Goal: Task Accomplishment & Management: Use online tool/utility

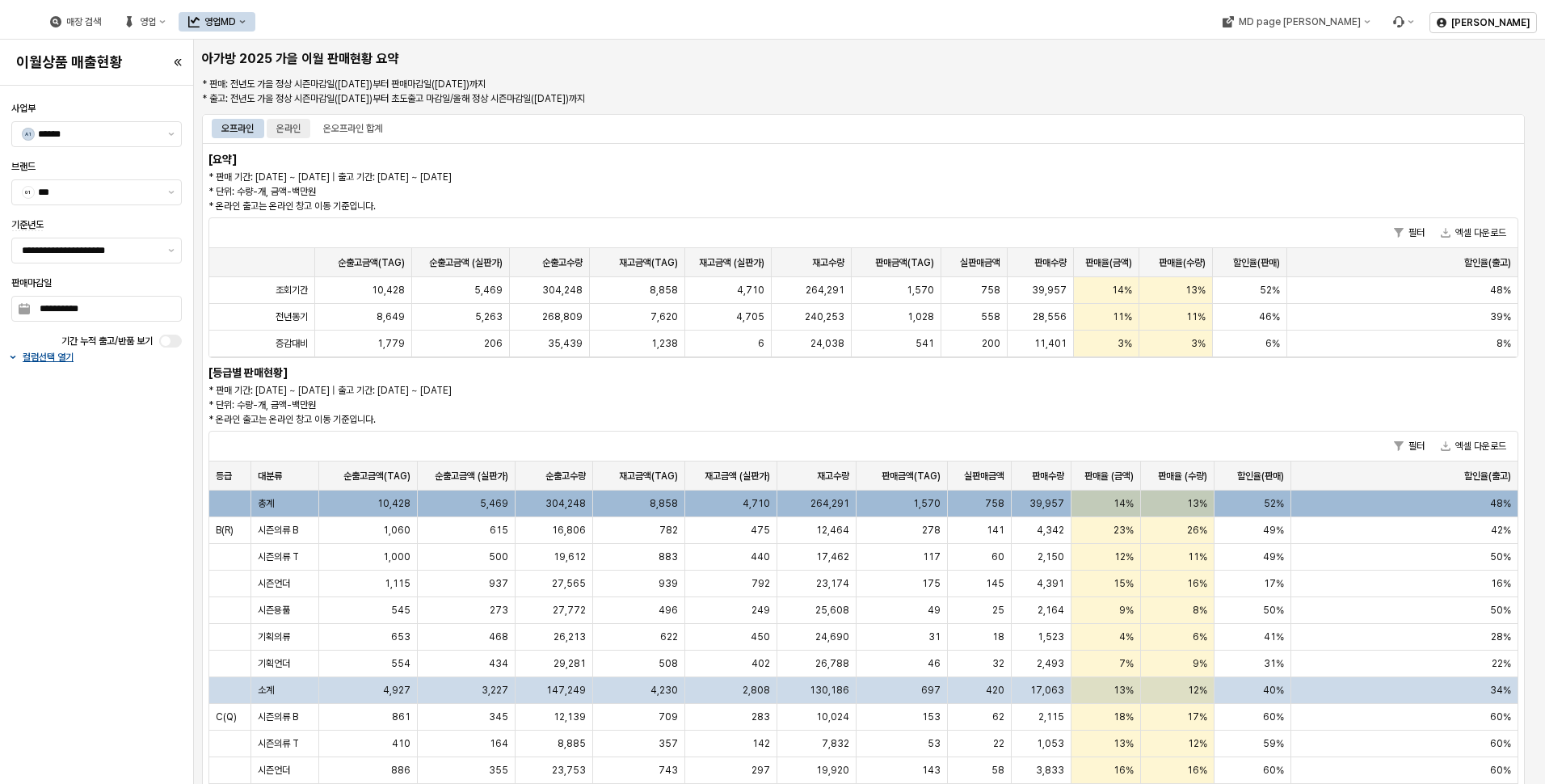
click at [288, 132] on div "온라인" at bounding box center [288, 128] width 24 height 20
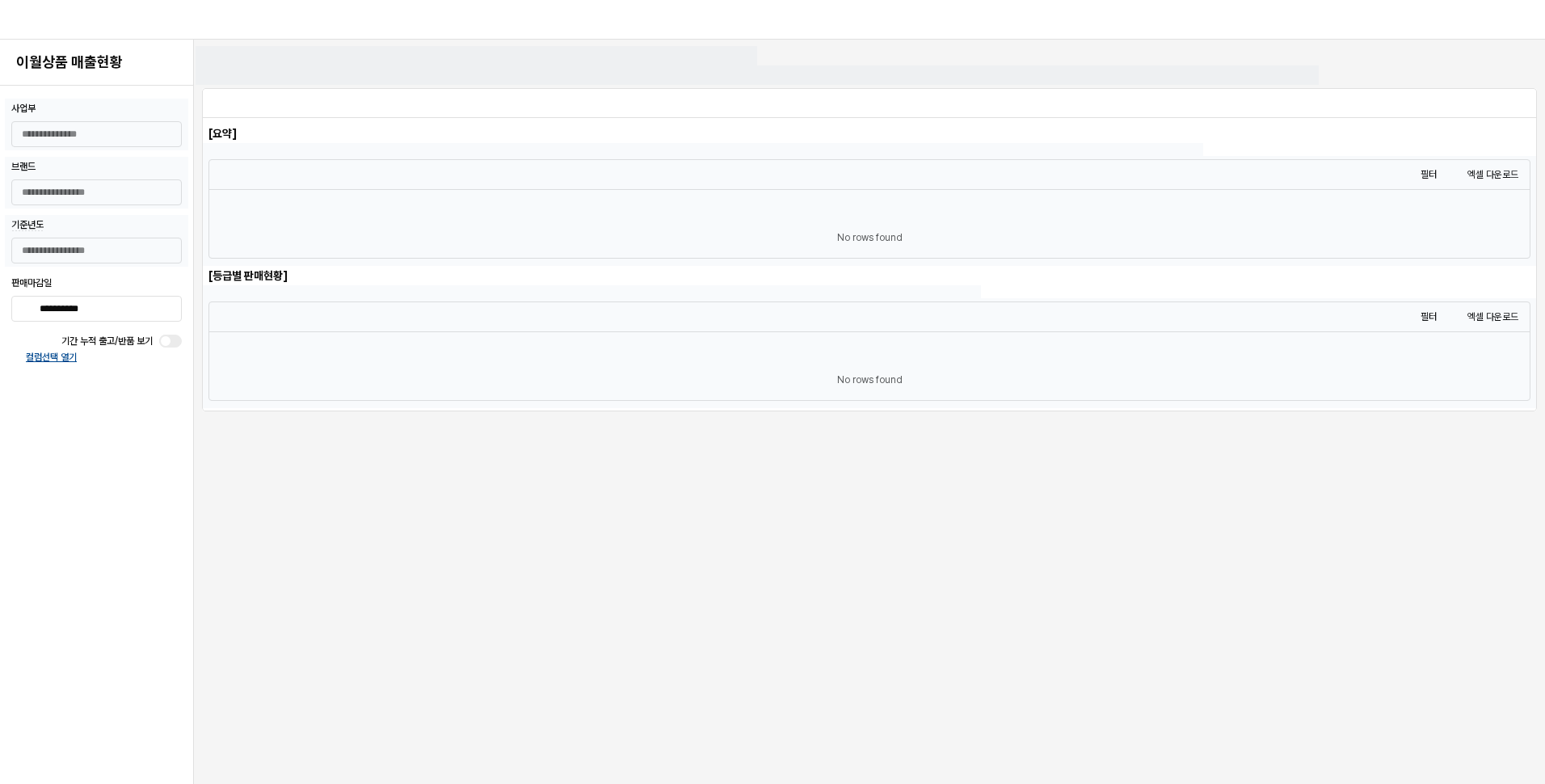
type input "******"
type input "***"
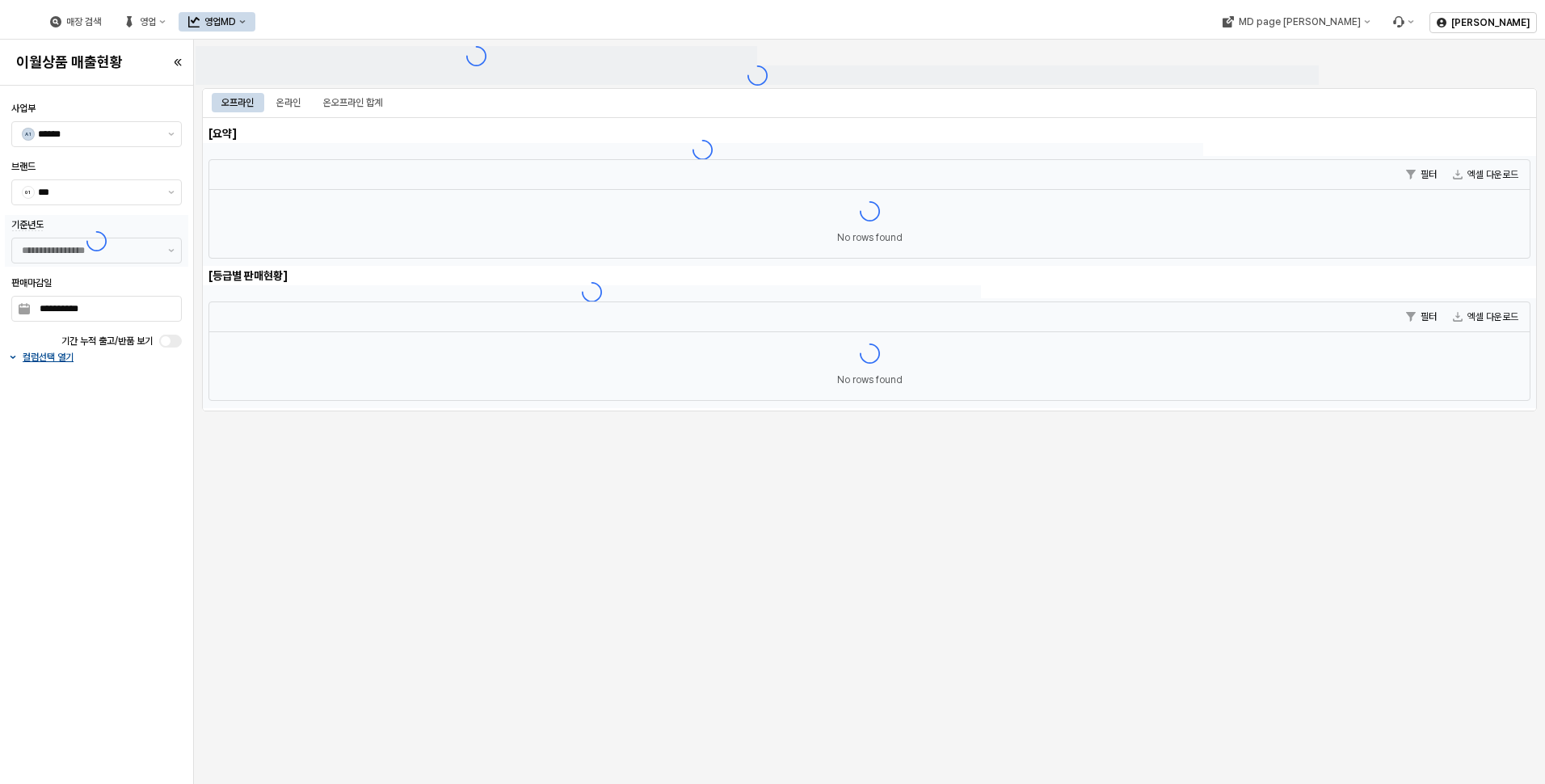
type input "**********"
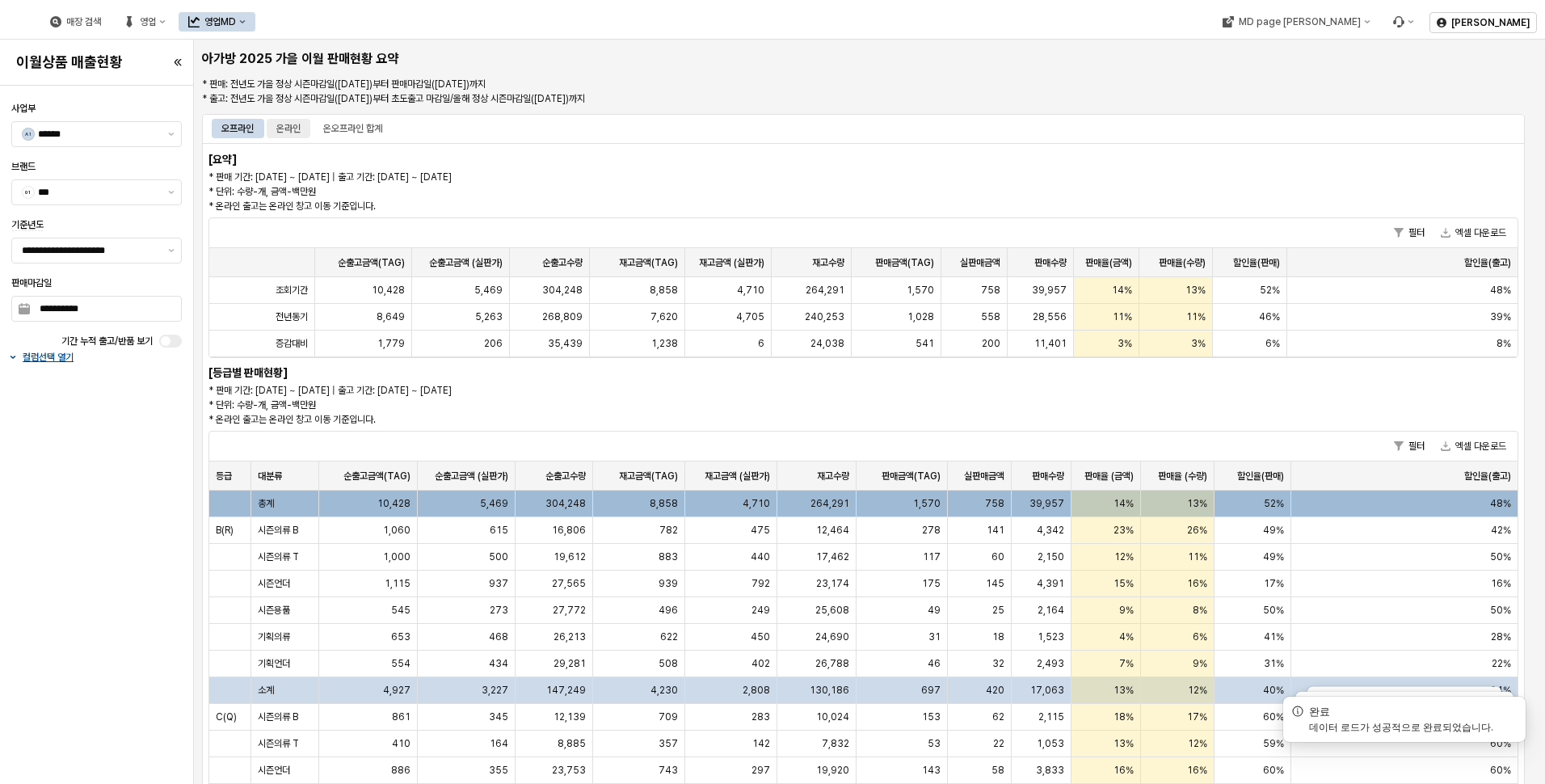
click at [295, 126] on div "온라인" at bounding box center [288, 128] width 24 height 20
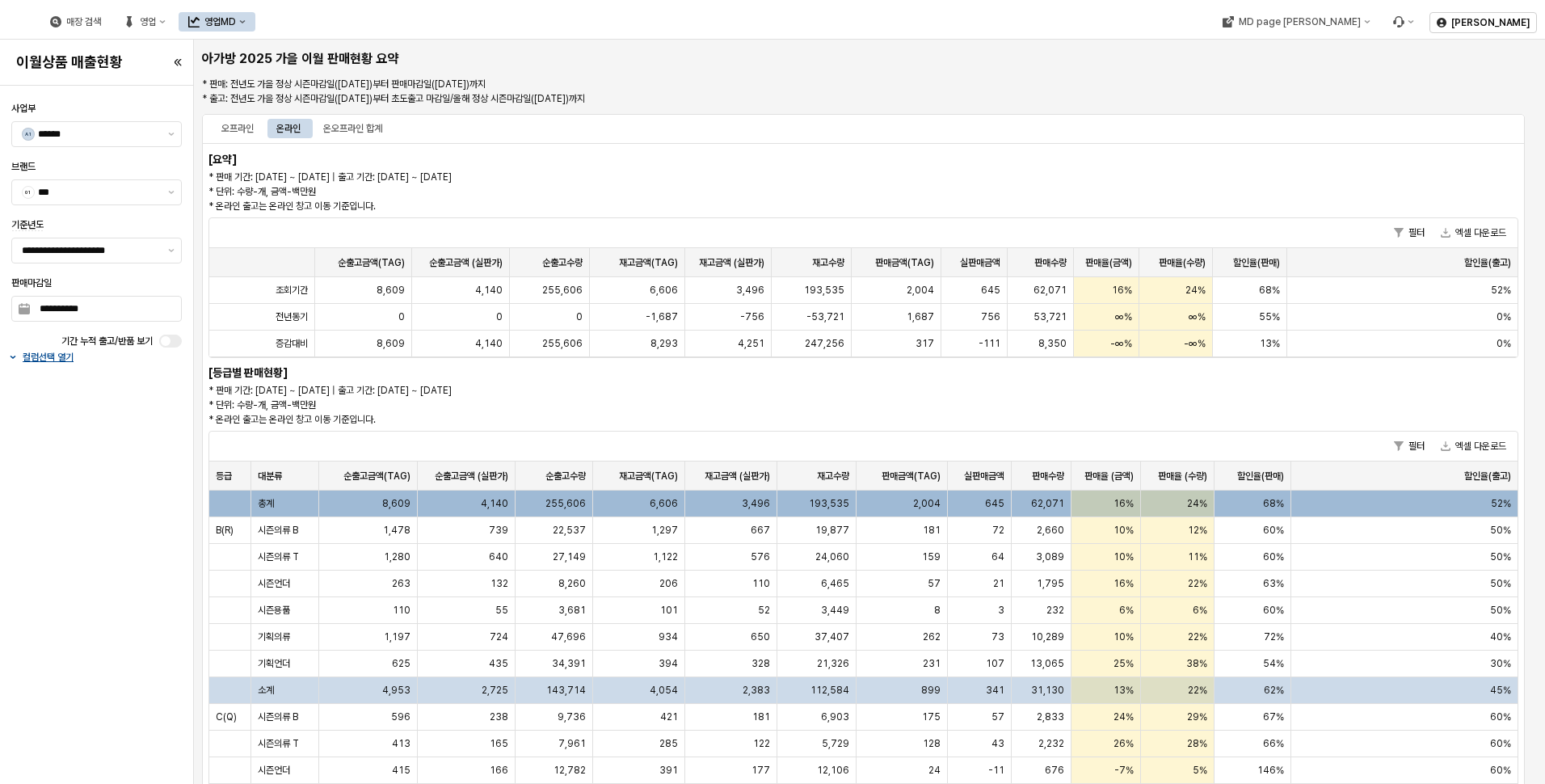
click at [390, 388] on p "* 판매 기간: 2025-02-15 ~ 2025-09-07 | 출고 기간: 2025-02-15 ~ 2025-07-31 * 단위: 수량-개, 금…" at bounding box center [587, 404] width 759 height 44
click at [1477, 227] on button "엑셀 다운로드" at bounding box center [1473, 232] width 78 height 20
click at [362, 134] on div "온오프라인 합계" at bounding box center [352, 128] width 59 height 20
click at [1478, 229] on button "엑셀 다운로드" at bounding box center [1473, 232] width 78 height 20
click at [175, 136] on button "제안 사항 표시" at bounding box center [171, 134] width 20 height 24
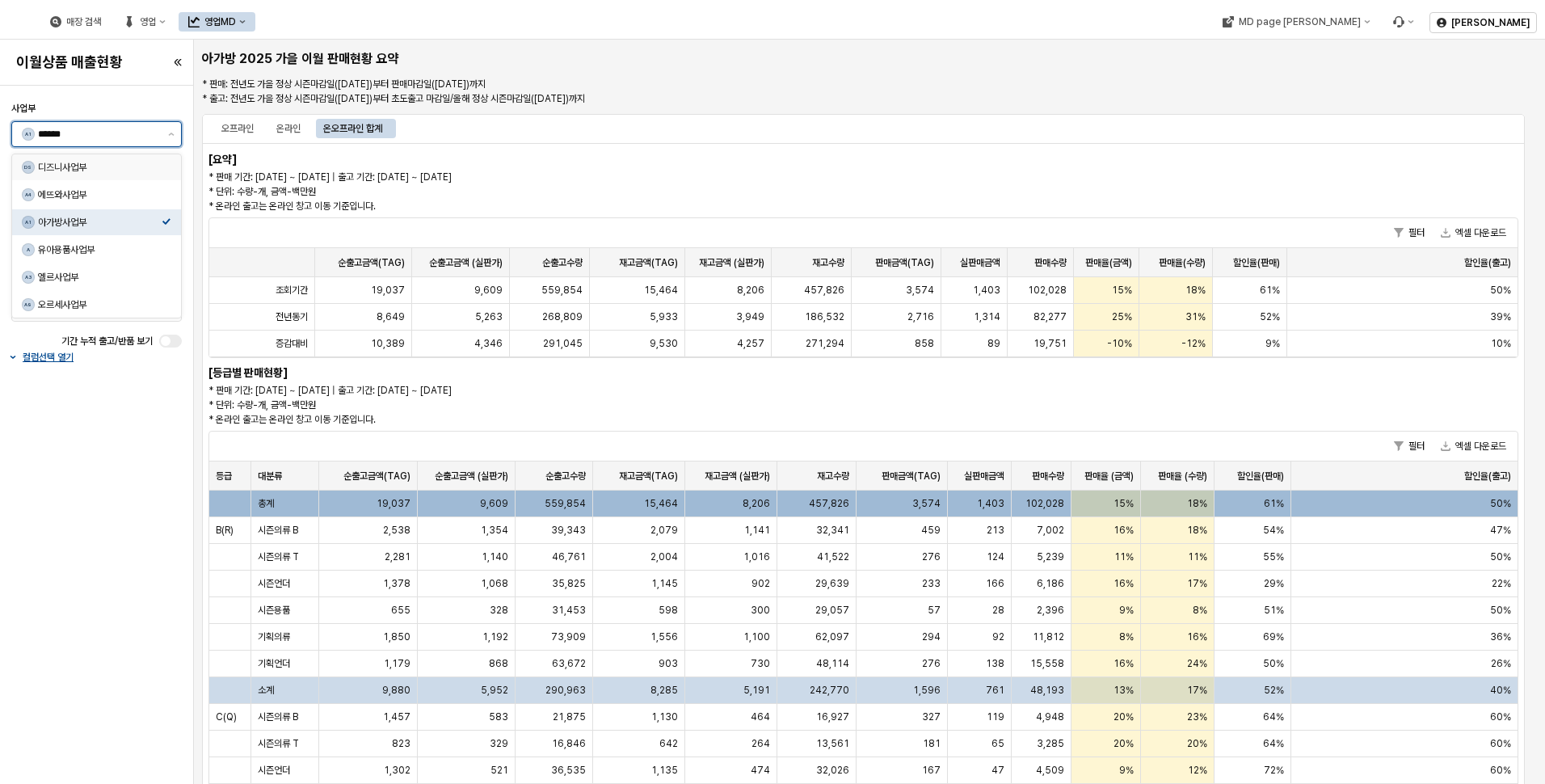
click at [148, 177] on div "DS 디즈니사업부" at bounding box center [97, 167] width 169 height 26
type input "******"
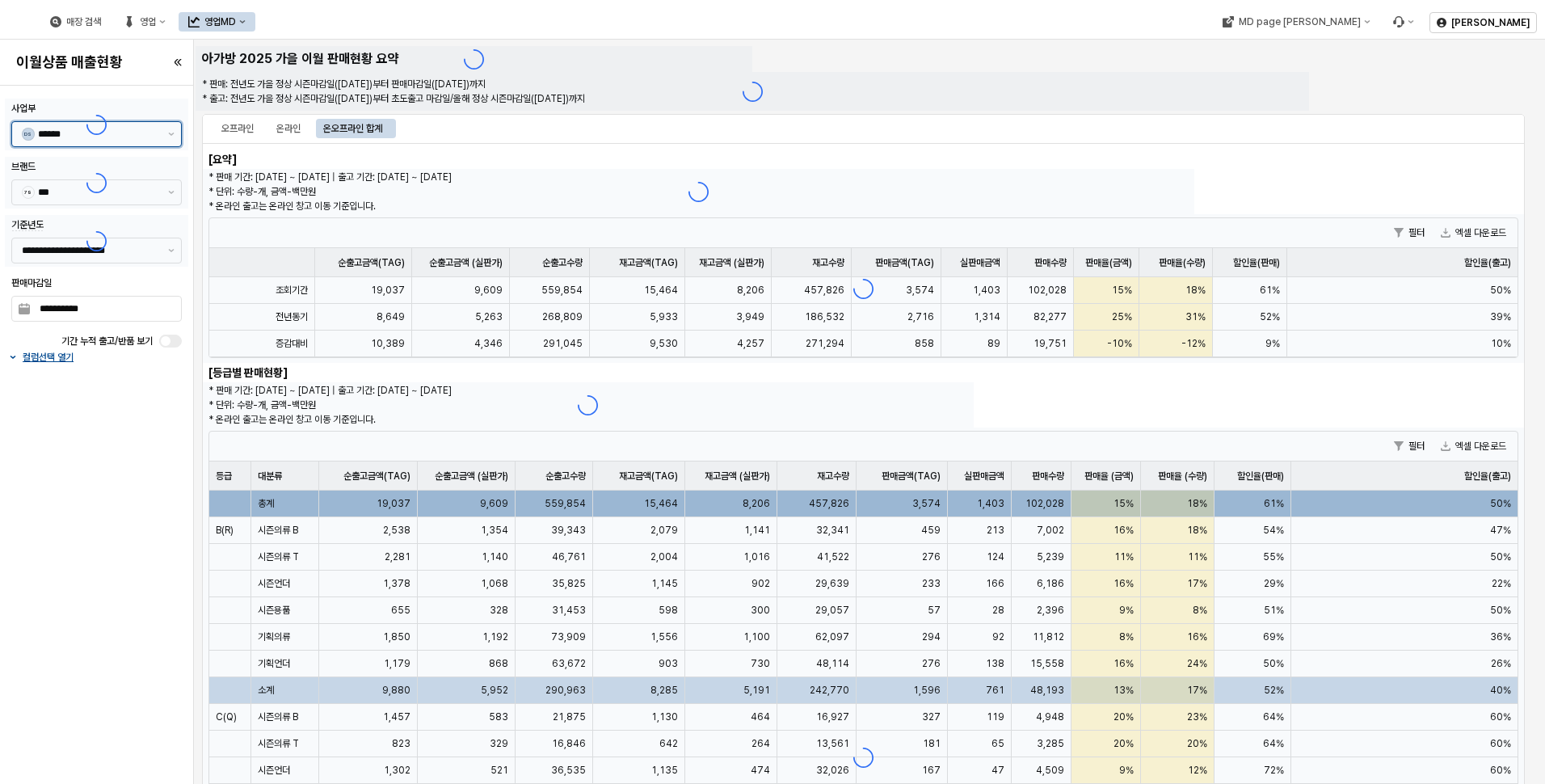
type input "******"
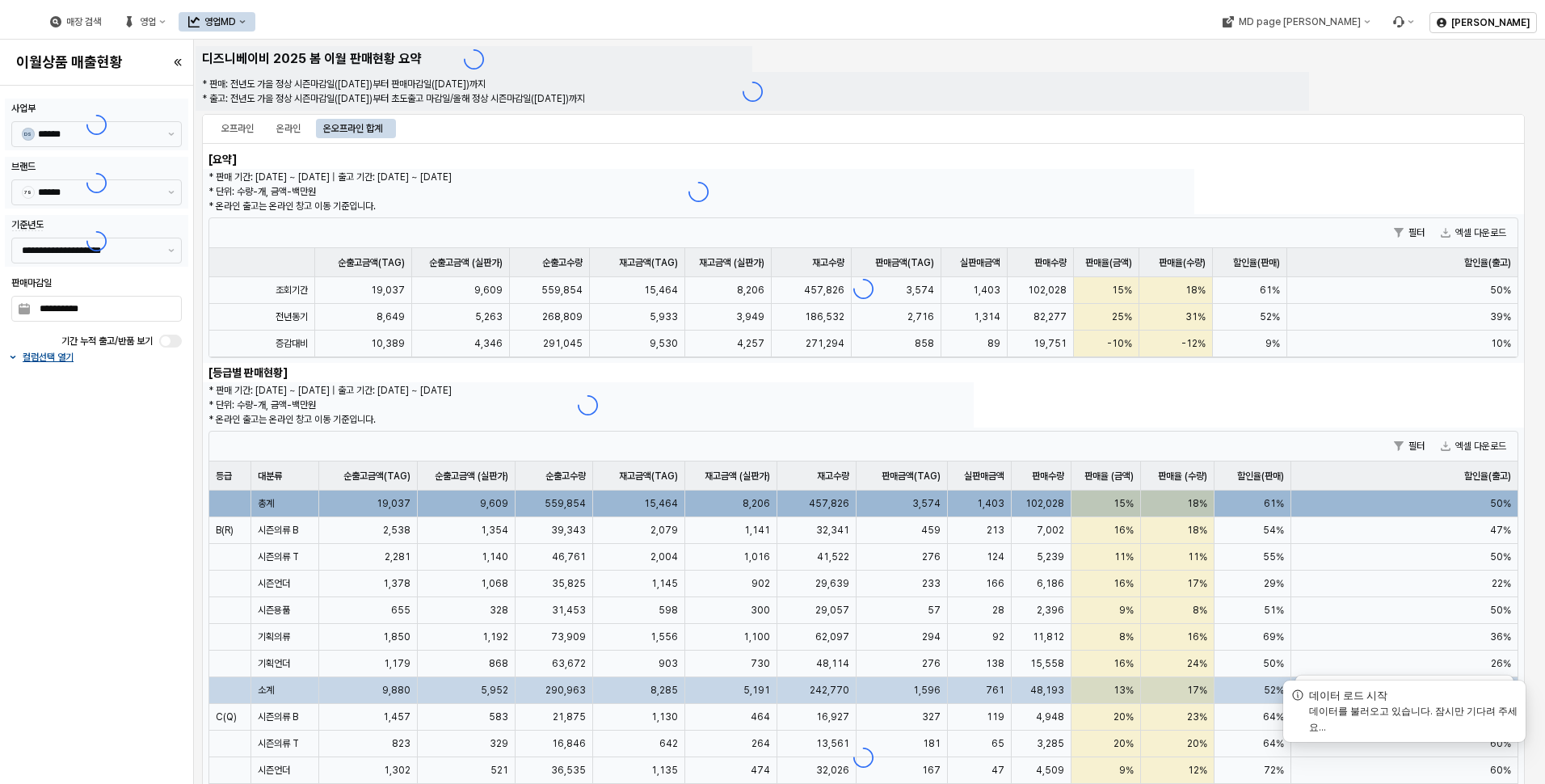
click at [164, 186] on div at bounding box center [96, 183] width 183 height 52
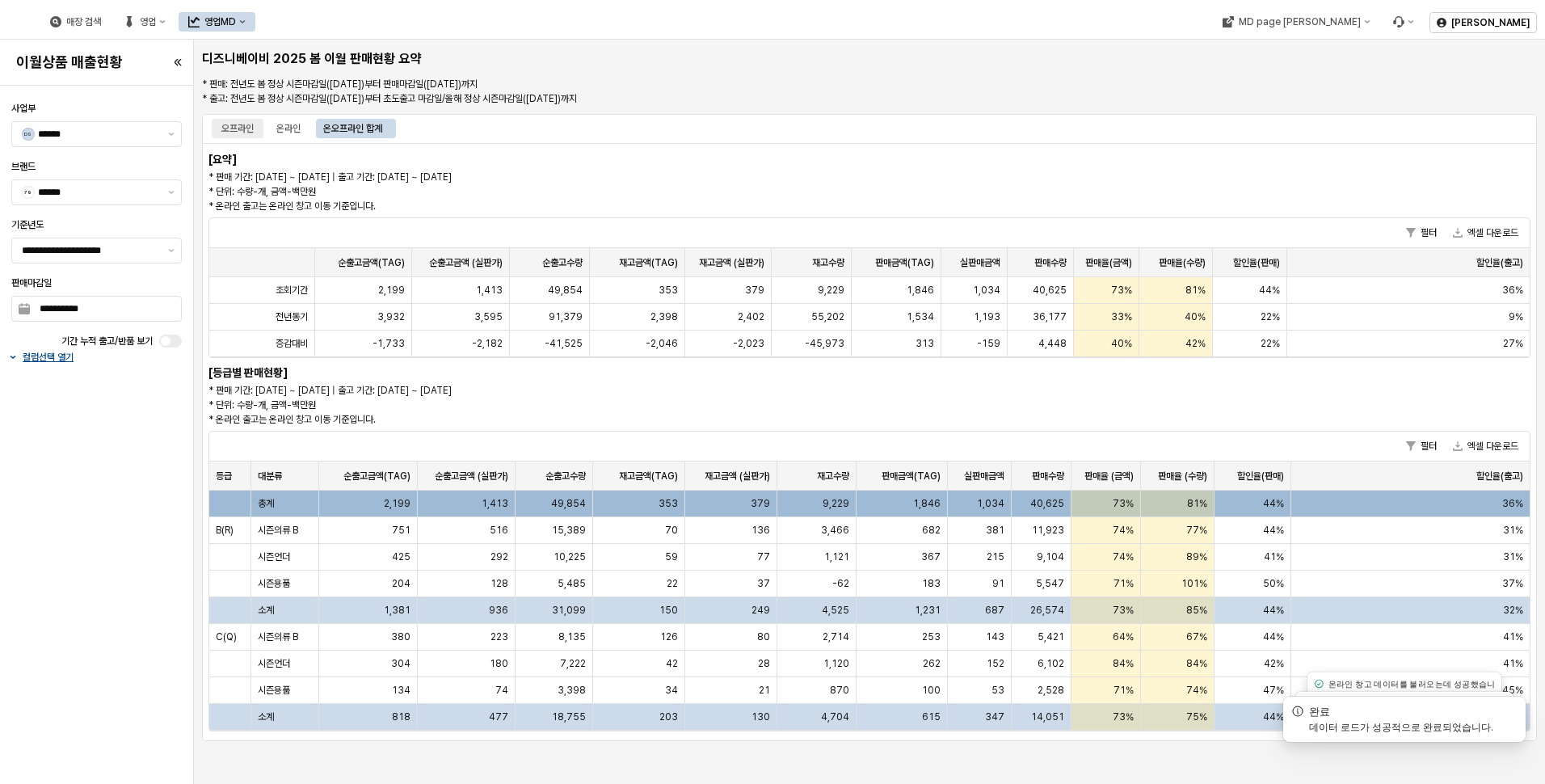
click at [220, 123] on div "오프라인" at bounding box center [238, 128] width 52 height 20
click at [252, 127] on div "오프라인" at bounding box center [237, 128] width 33 height 20
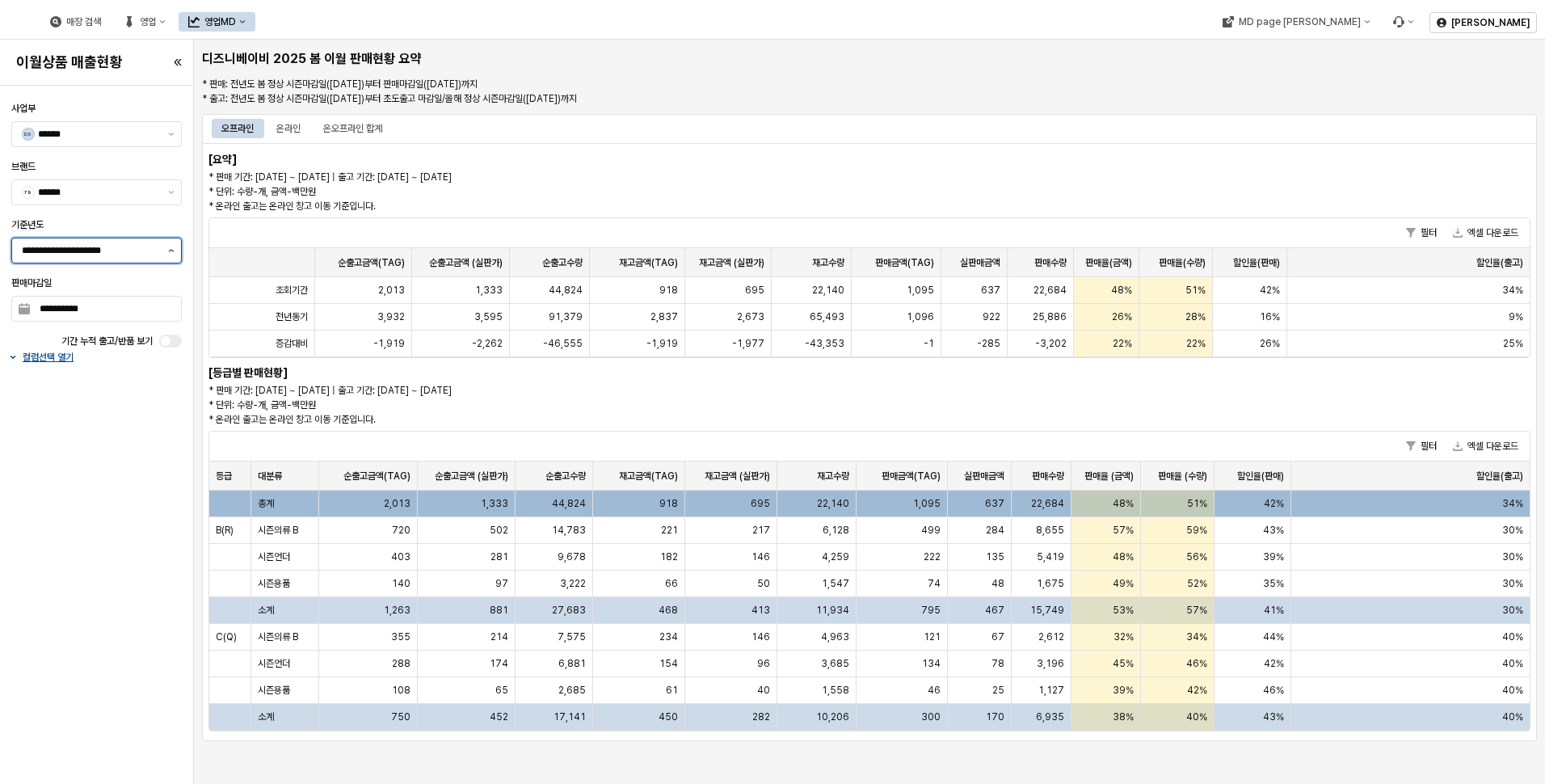
click at [169, 244] on button "제안 사항 표시" at bounding box center [171, 251] width 20 height 24
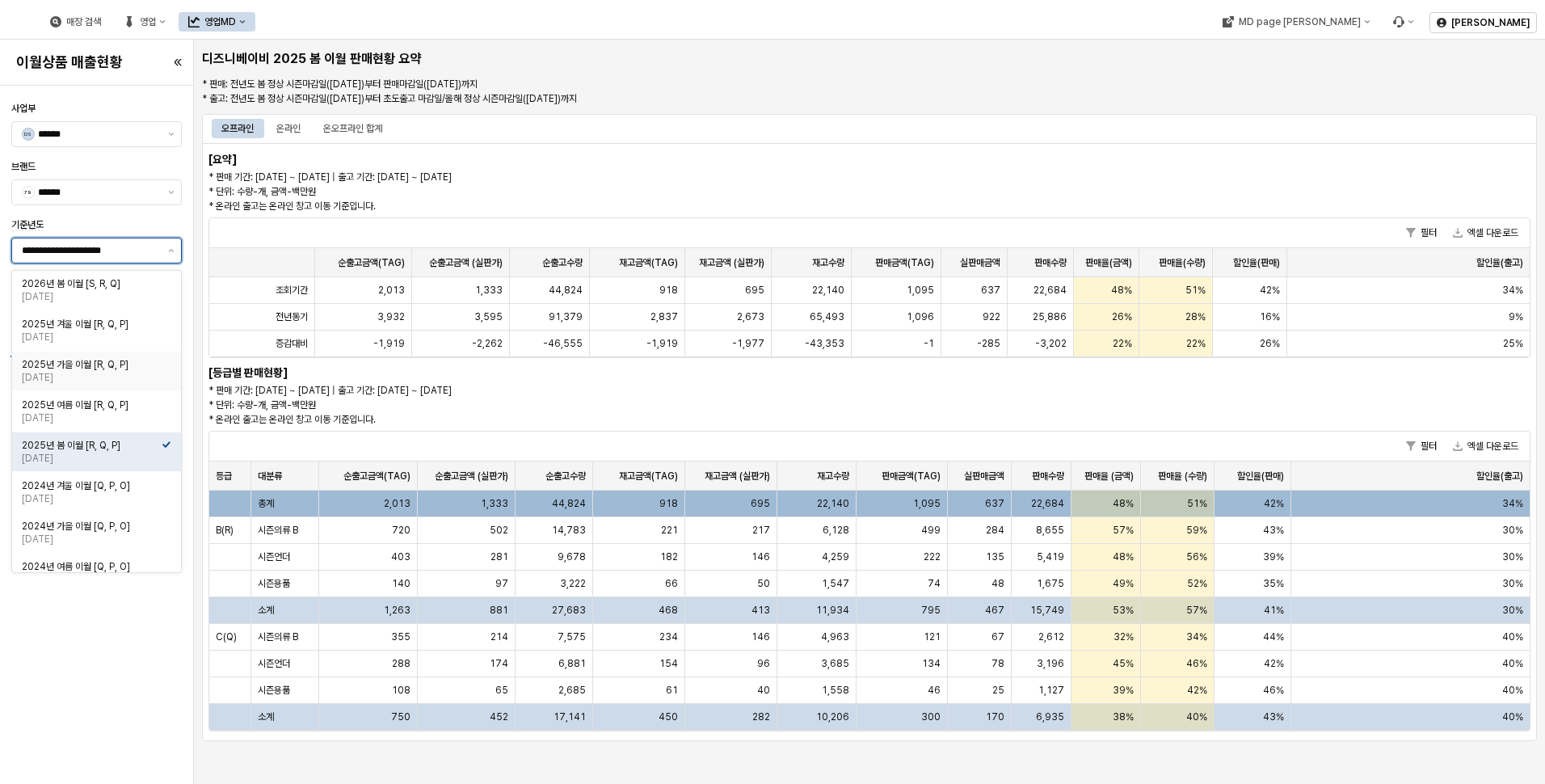
click at [106, 370] on div "2025년 가을 이월 [R, Q, P]" at bounding box center [91, 364] width 139 height 13
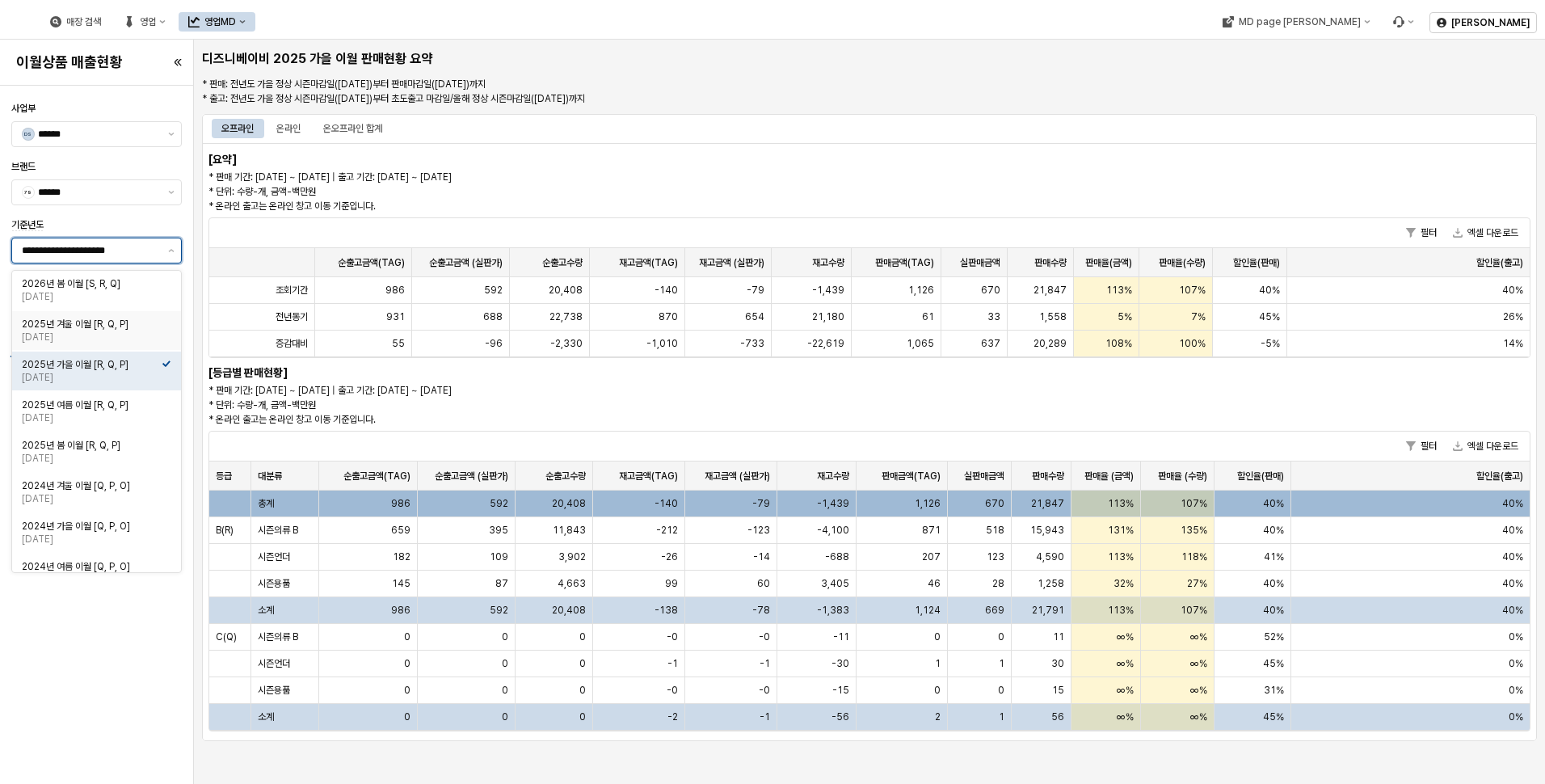
click at [140, 332] on div "2025-04-15" at bounding box center [91, 337] width 139 height 13
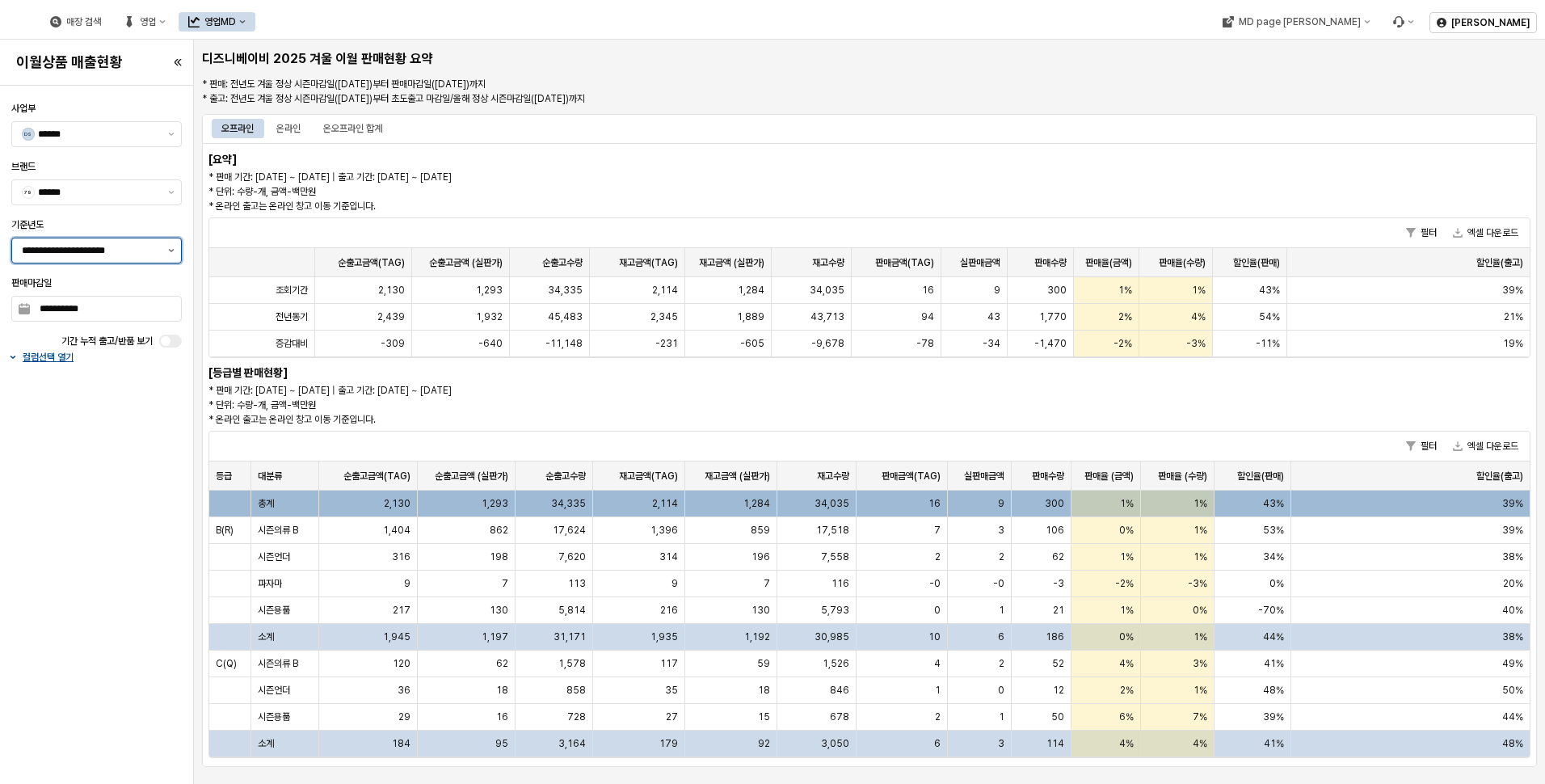
click at [165, 245] on button "제안 사항 표시" at bounding box center [171, 251] width 20 height 24
click at [168, 255] on button "제안 사항 표시" at bounding box center [171, 251] width 20 height 24
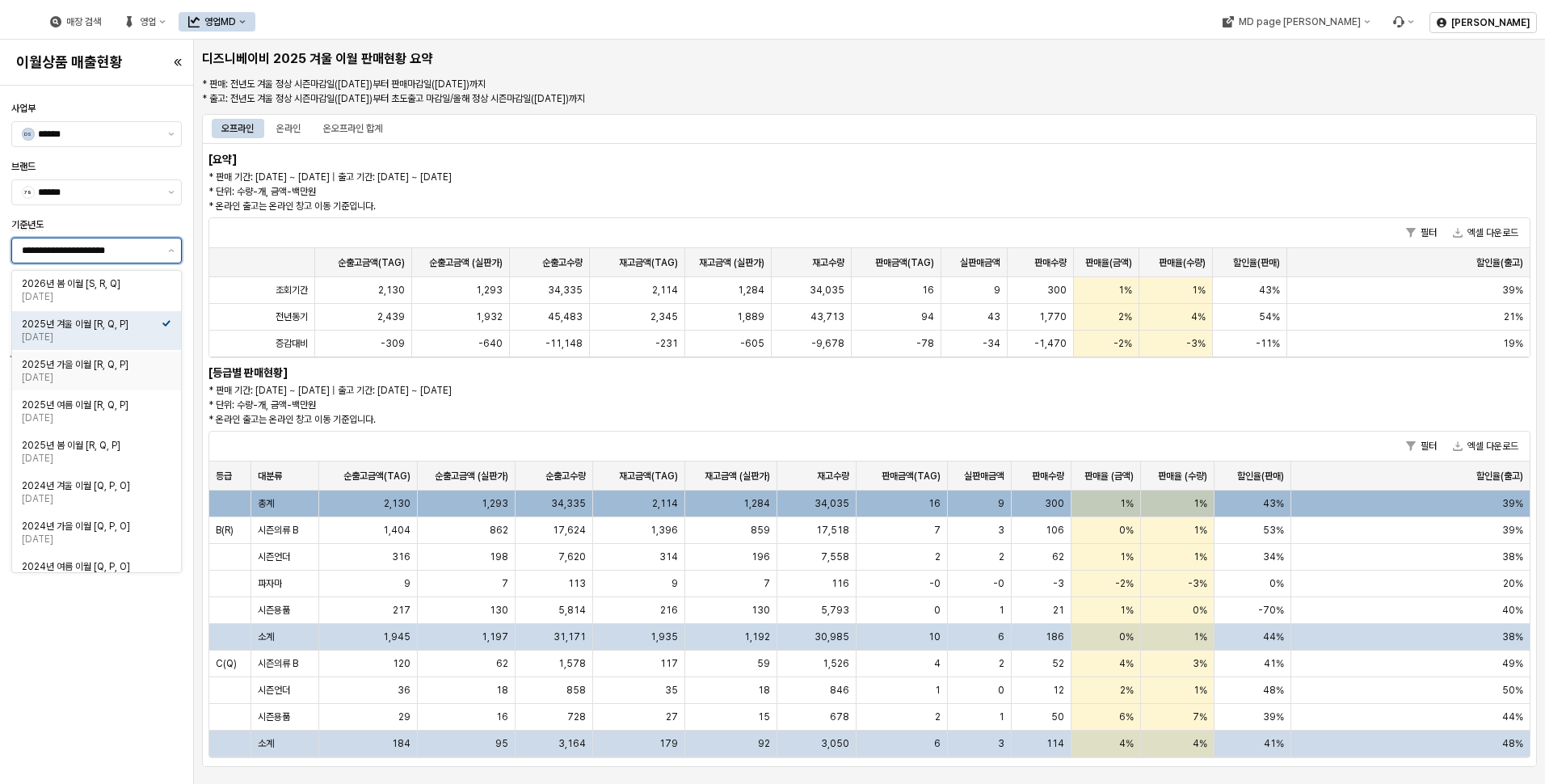
click at [139, 361] on div "2025년 가을 이월 [R, Q, P]" at bounding box center [91, 364] width 139 height 13
type input "**********"
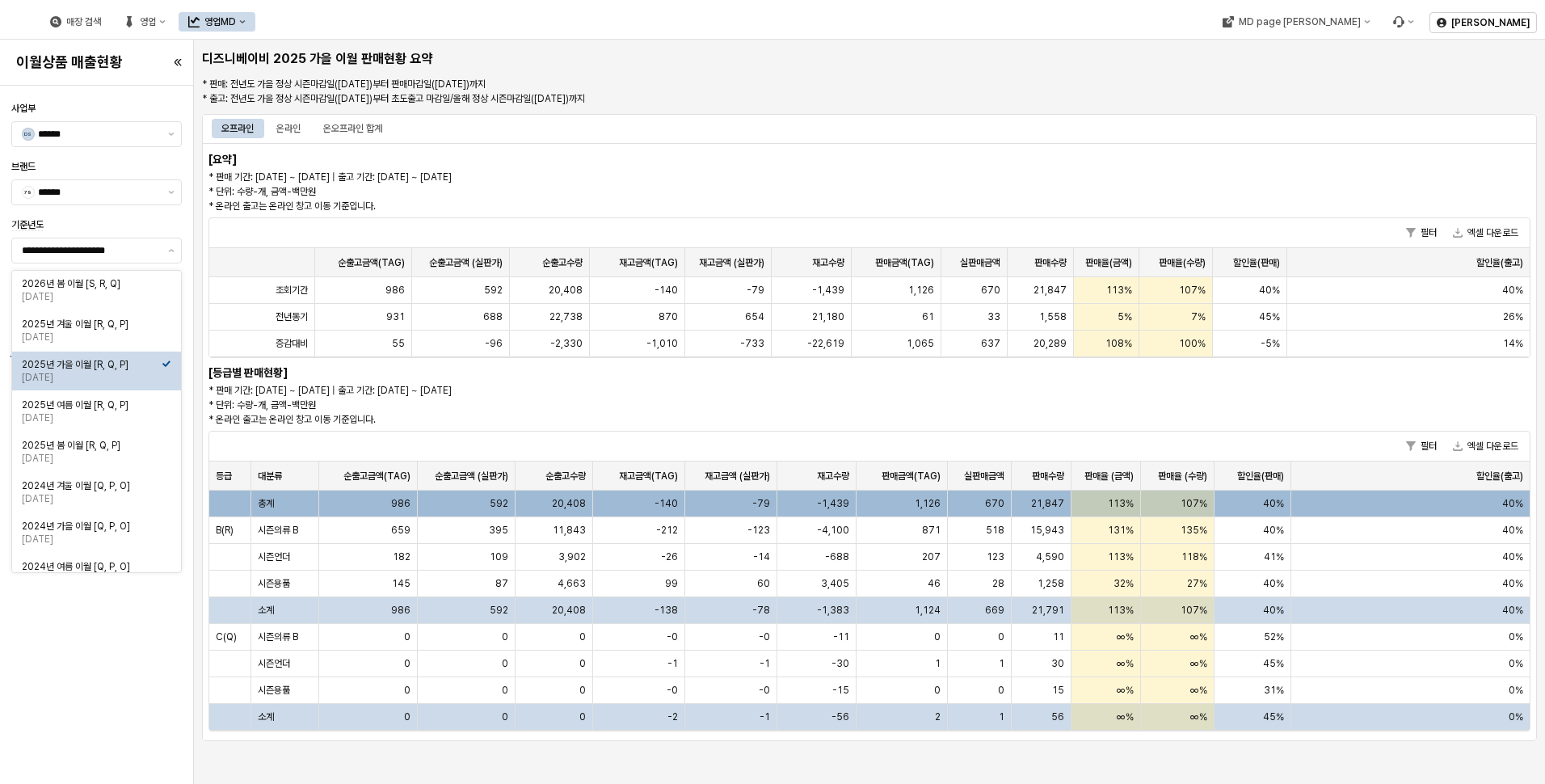
click at [545, 190] on p "* 판매 기간: 2025-02-15 ~ 2025-09-07 | 출고 기간: 2025-02-15 ~ 2025-09-07 * 단위: 수량-개, 금…" at bounding box center [702, 191] width 989 height 44
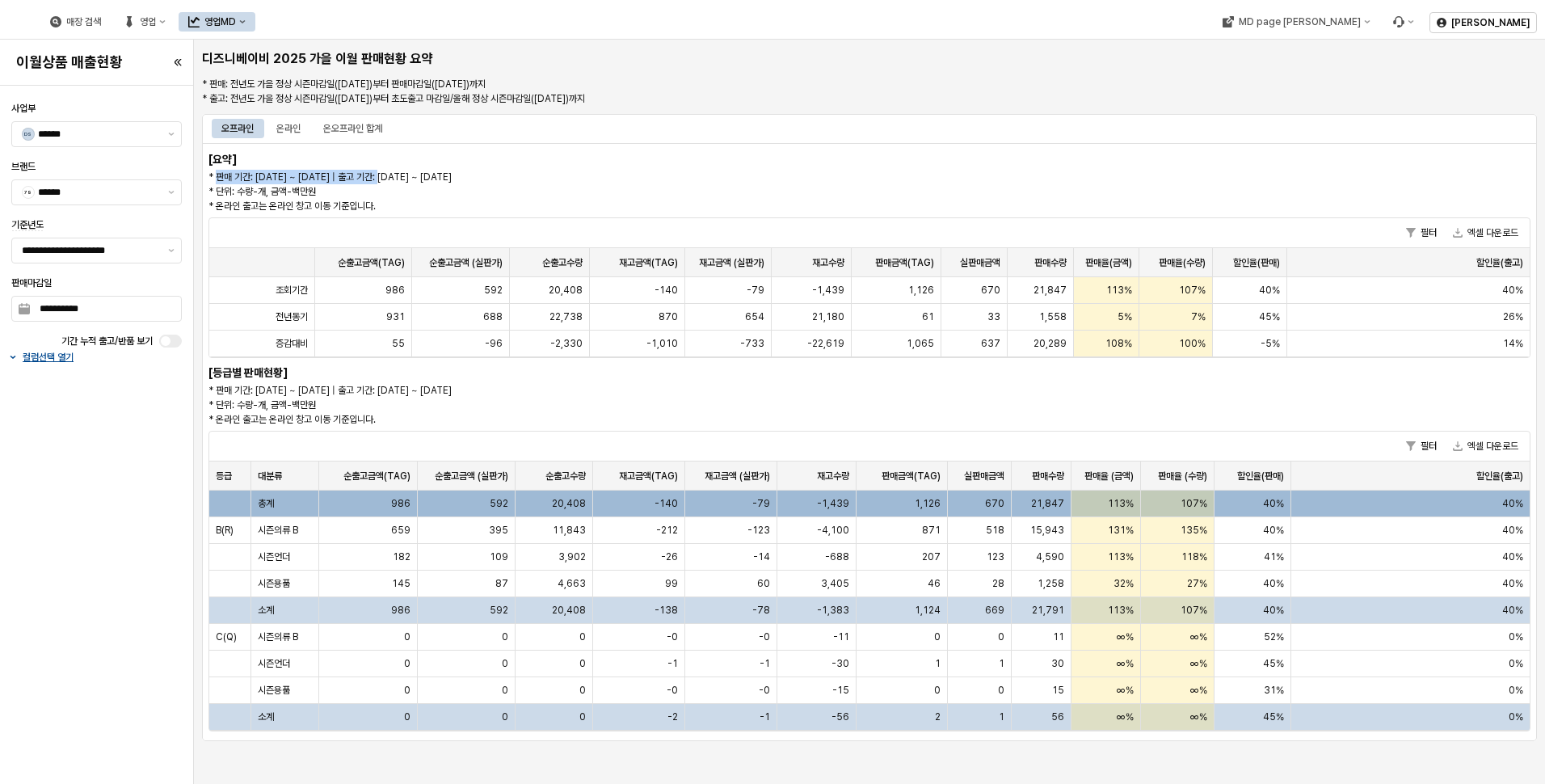
drag, startPoint x: 219, startPoint y: 176, endPoint x: 385, endPoint y: 172, distance: 166.0
click at [385, 172] on p "* 판매 기간: 2025-02-15 ~ 2025-09-07 | 출고 기간: 2025-02-15 ~ 2025-09-07 * 단위: 수량-개, 금…" at bounding box center [702, 191] width 989 height 44
drag, startPoint x: 385, startPoint y: 172, endPoint x: 530, endPoint y: 179, distance: 145.2
click at [530, 179] on p "* 판매 기간: 2025-02-15 ~ 2025-09-07 | 출고 기간: 2025-02-15 ~ 2025-09-07 * 단위: 수량-개, 금…" at bounding box center [702, 191] width 989 height 44
drag, startPoint x: 390, startPoint y: 174, endPoint x: 551, endPoint y: 174, distance: 161.0
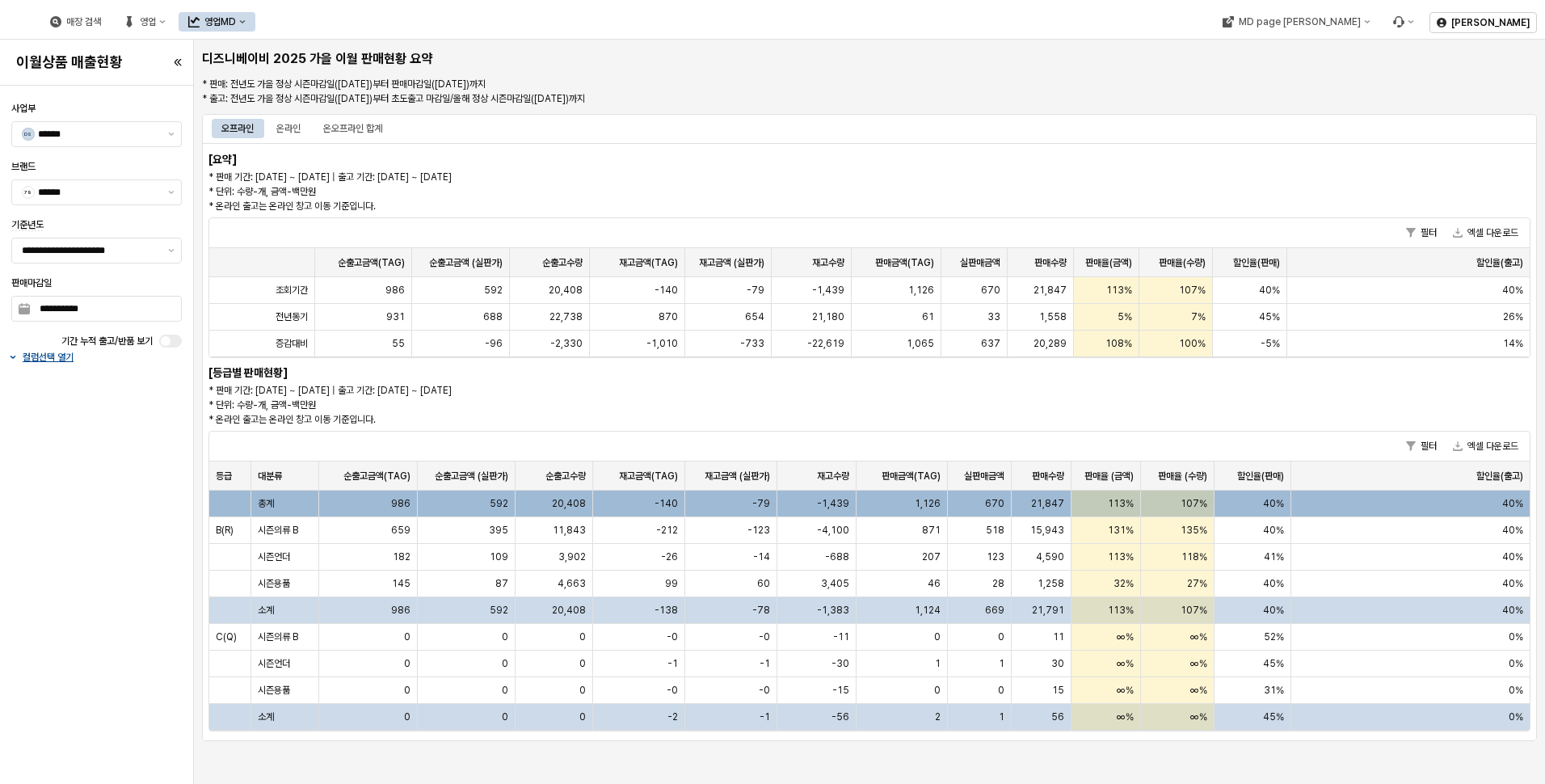
click at [551, 174] on p "* 판매 기간: 2025-02-15 ~ 2025-09-07 | 출고 기간: 2025-02-15 ~ 2025-09-07 * 단위: 수량-개, 금…" at bounding box center [702, 191] width 989 height 44
click at [757, 198] on p "* 판매 기간: 2025-02-15 ~ 2025-09-07 | 출고 기간: 2025-02-15 ~ 2025-09-07 * 단위: 수량-개, 금…" at bounding box center [702, 191] width 989 height 44
click at [74, 501] on div "**********" at bounding box center [96, 435] width 183 height 686
click at [211, 98] on p "* 판매: 전년도 가을 정상 시즌마감일(2025-02-15)부터 판매마감일(2025-09-07)까지 * 출고: 전년도 가을 정상 시즌마감일(2…" at bounding box center [756, 91] width 1110 height 29
drag, startPoint x: 344, startPoint y: 98, endPoint x: 674, endPoint y: 101, distance: 330.0
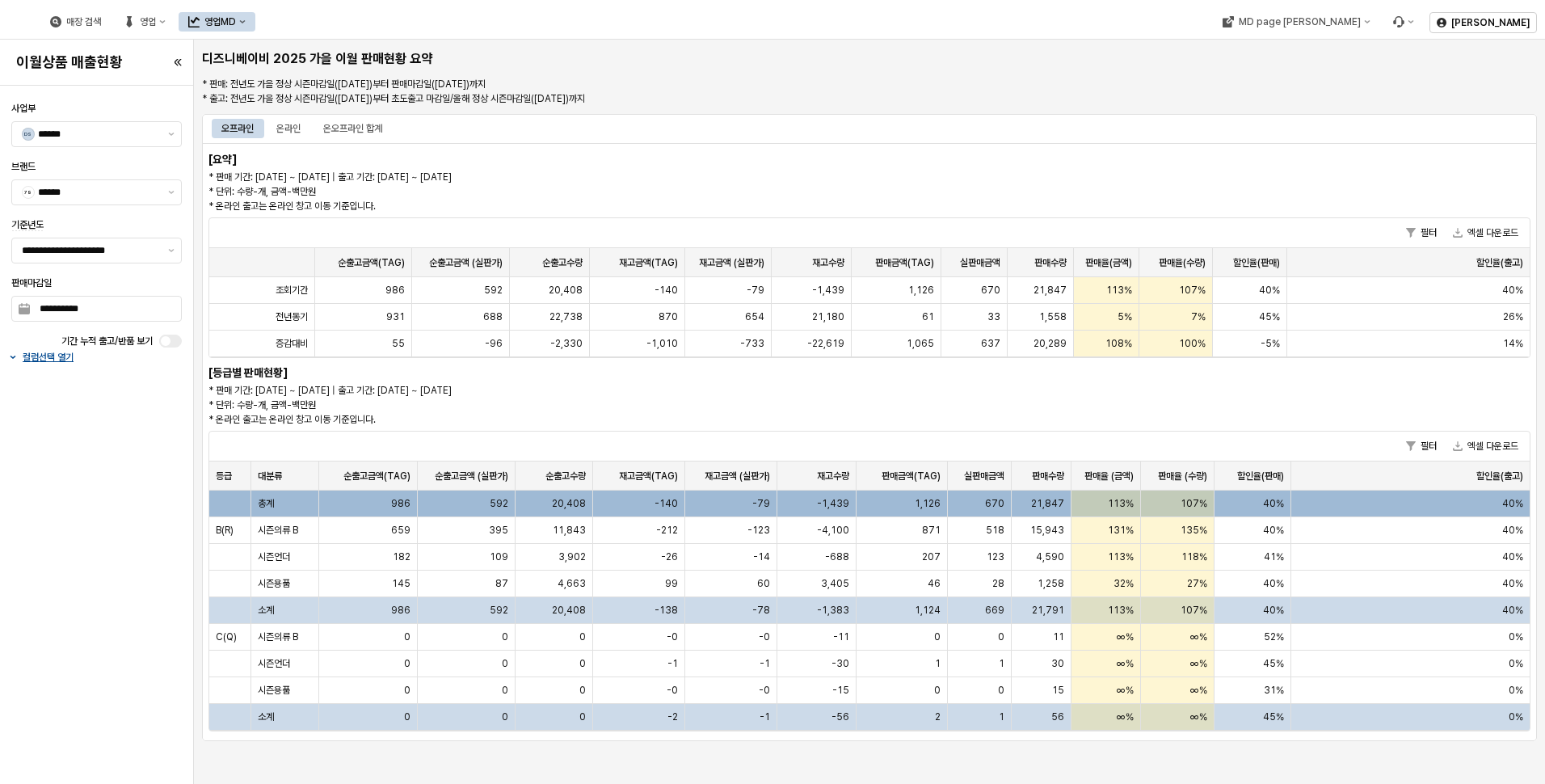
click at [674, 101] on p "* 판매: 전년도 가을 정상 시즌마감일(2025-02-15)부터 판매마감일(2025-09-07)까지 * 출고: 전년도 가을 정상 시즌마감일(2…" at bounding box center [756, 91] width 1110 height 29
click at [117, 503] on div "**********" at bounding box center [96, 435] width 183 height 686
click at [158, 341] on div "기간 누적 출고/반품 보기" at bounding box center [97, 341] width 171 height 13
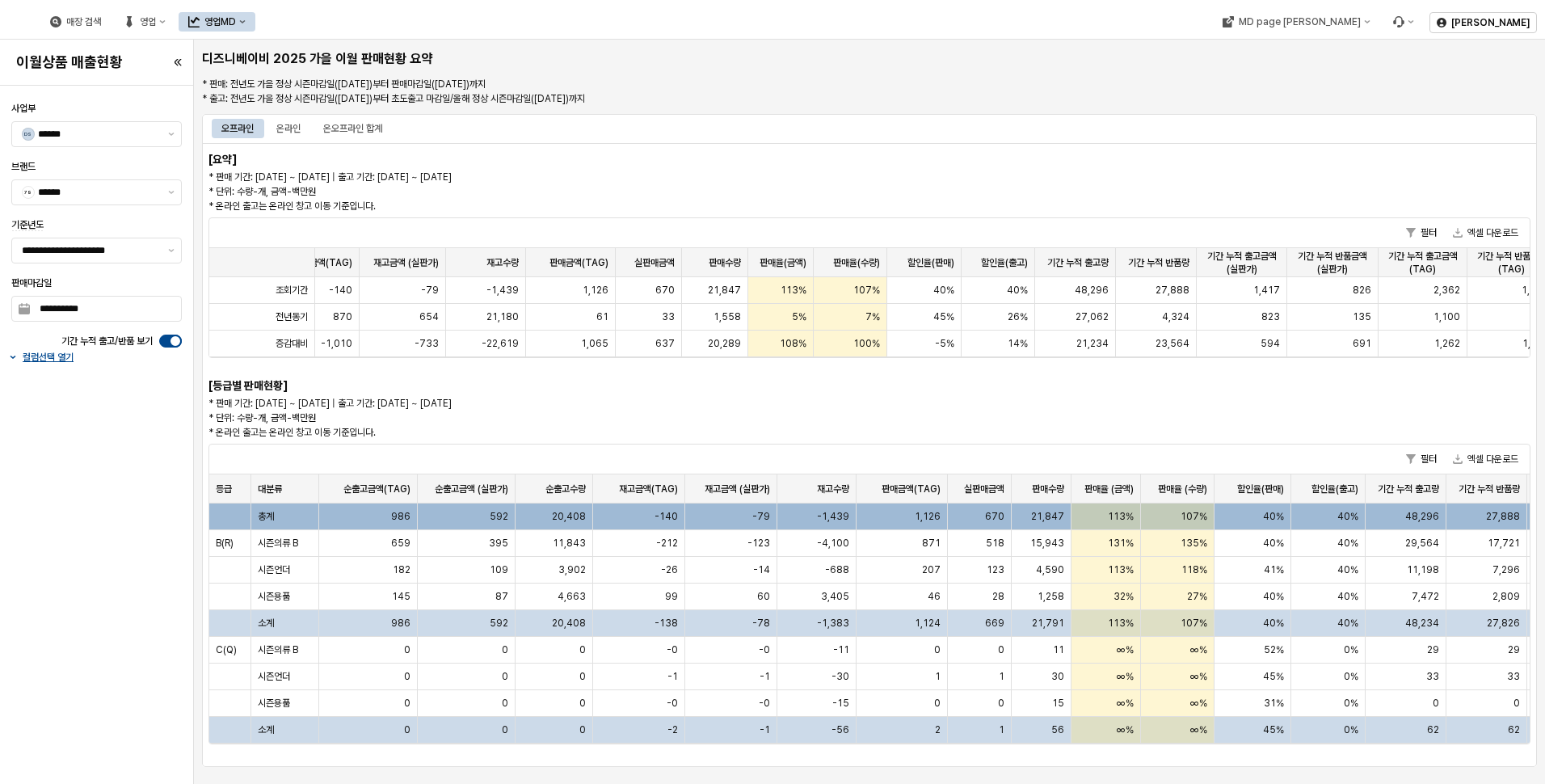
scroll to position [0, 351]
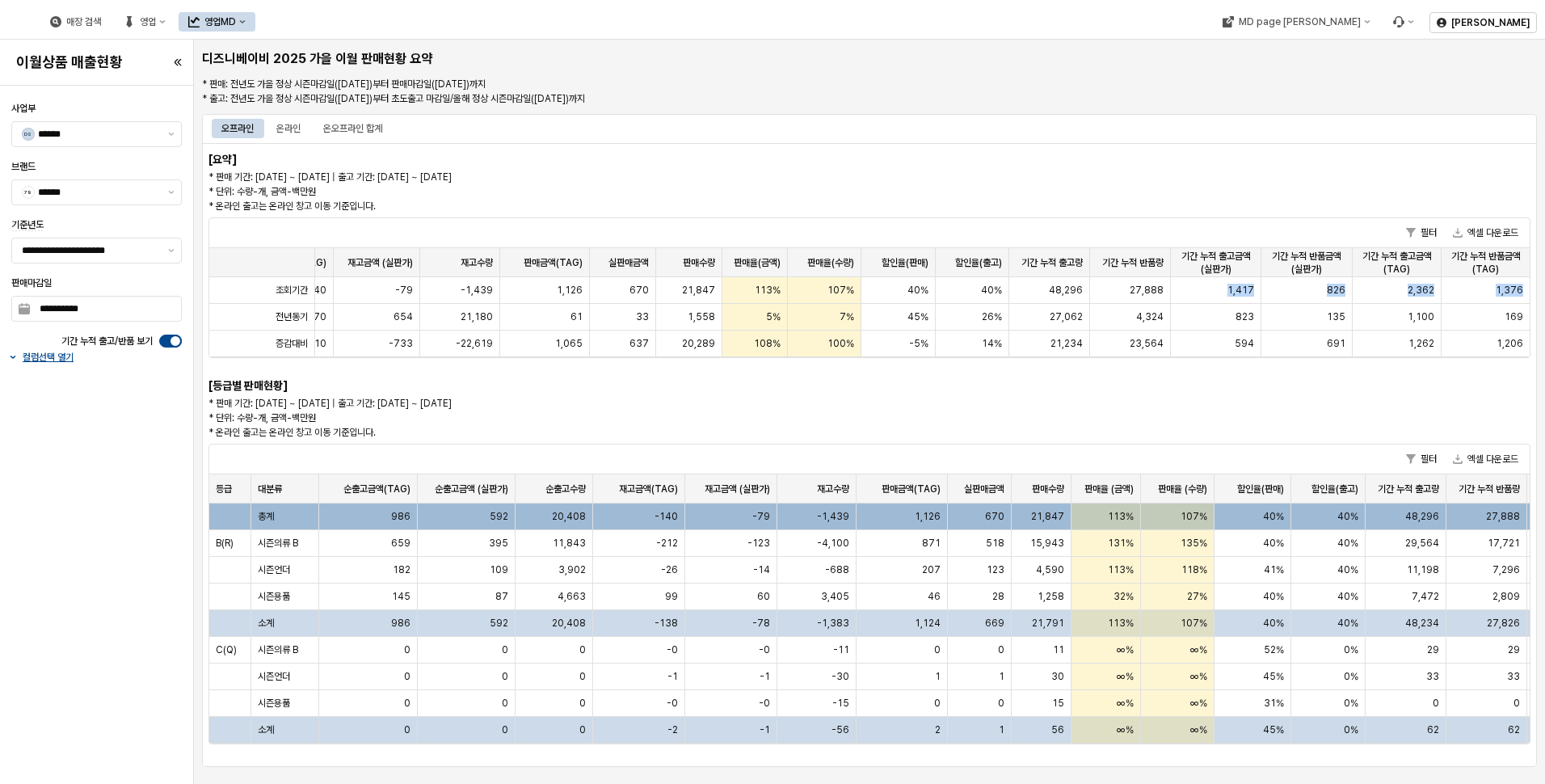
drag, startPoint x: 1226, startPoint y: 286, endPoint x: 1530, endPoint y: 289, distance: 304.0
click at [1530, 289] on div "필터 엑셀 다운로드 순출고금액(TAG) 순출고금액(TAG) 순출고금액 (실판가) 순출고금액 (실판가) 순출고수량 순출고수량 재고금액(TAG) …" at bounding box center [869, 287] width 1322 height 140
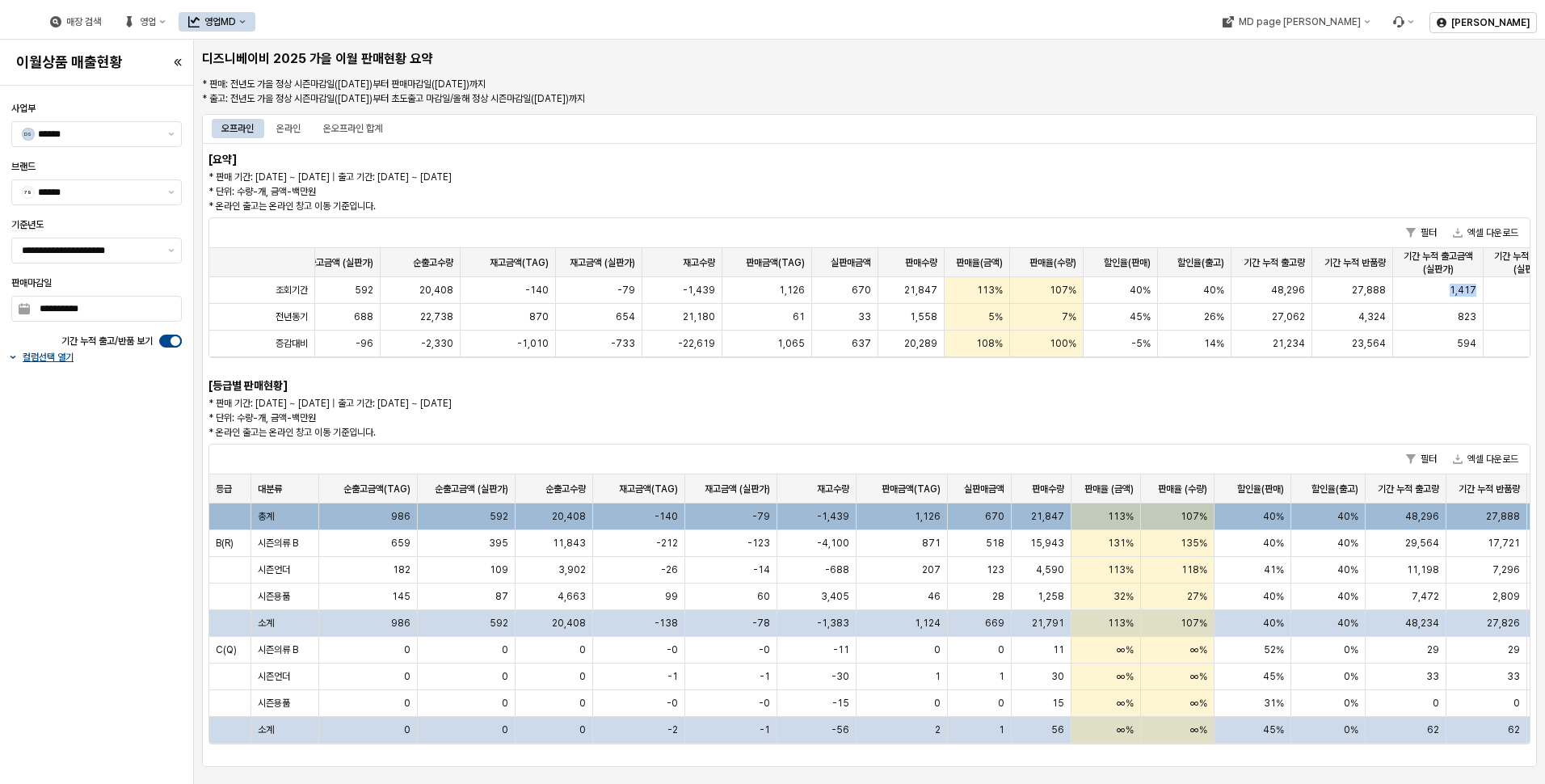
scroll to position [0, 0]
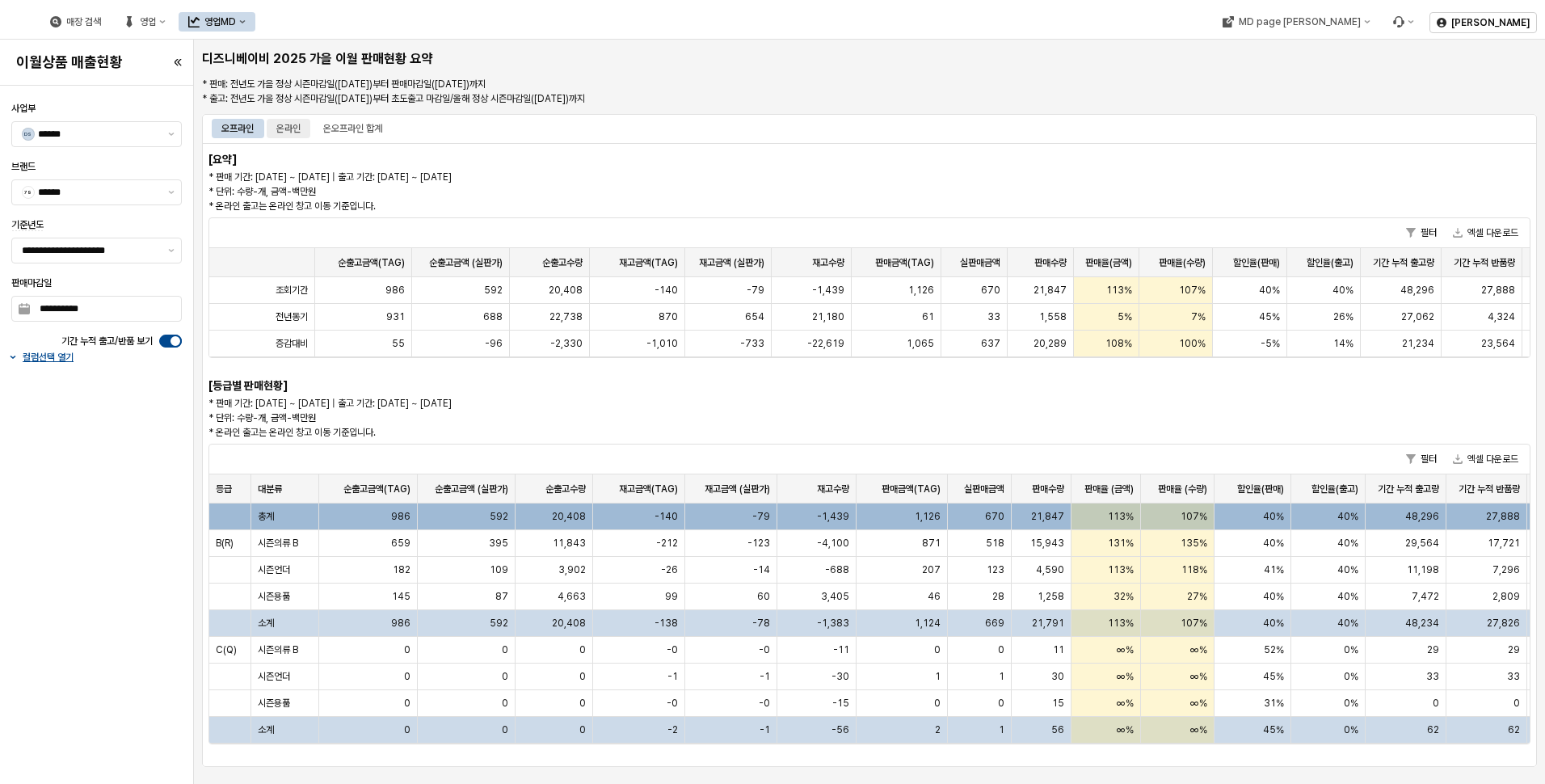
click at [297, 121] on div "온라인" at bounding box center [288, 128] width 24 height 20
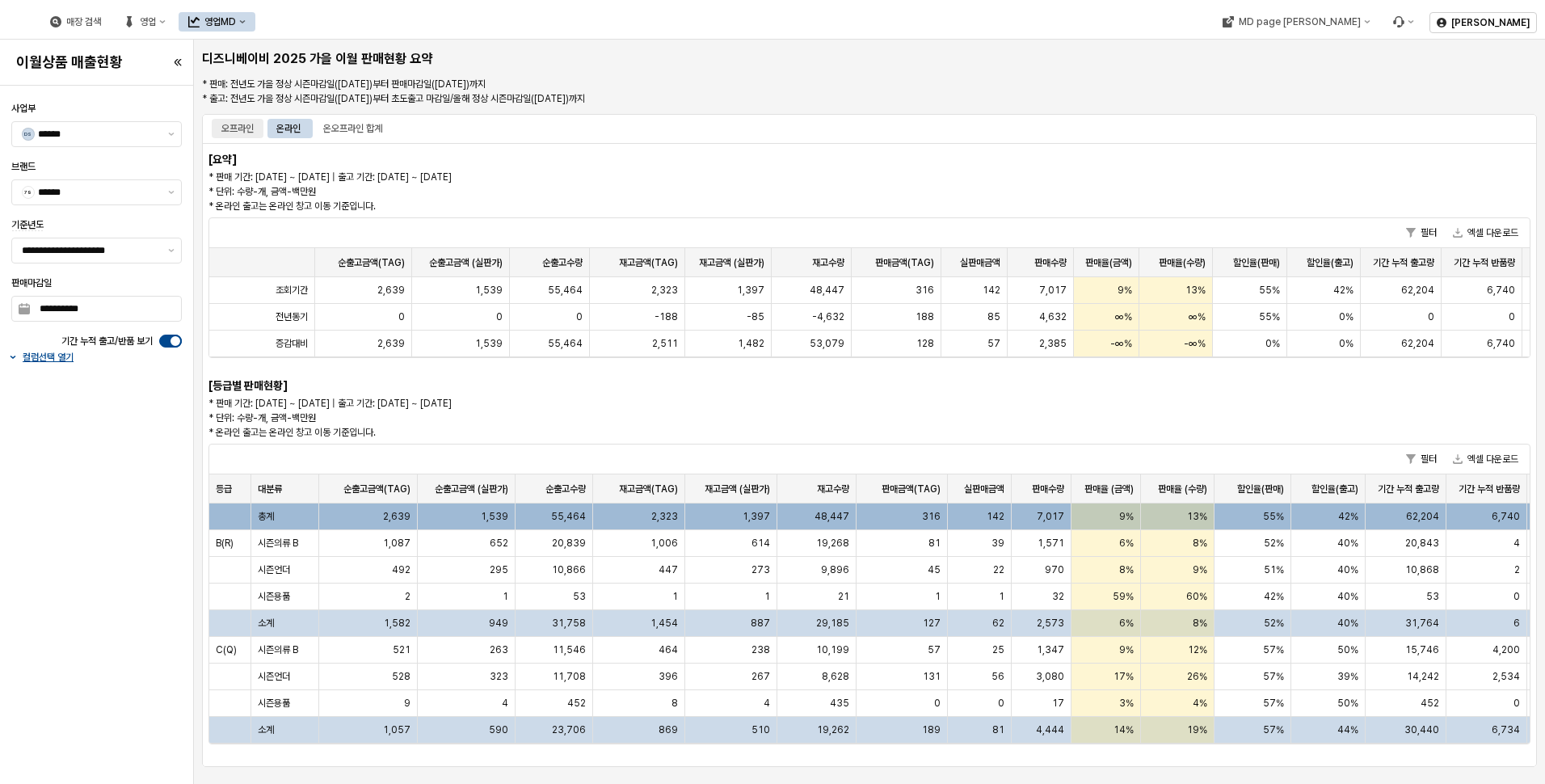
click at [232, 134] on div "오프라인" at bounding box center [237, 128] width 33 height 20
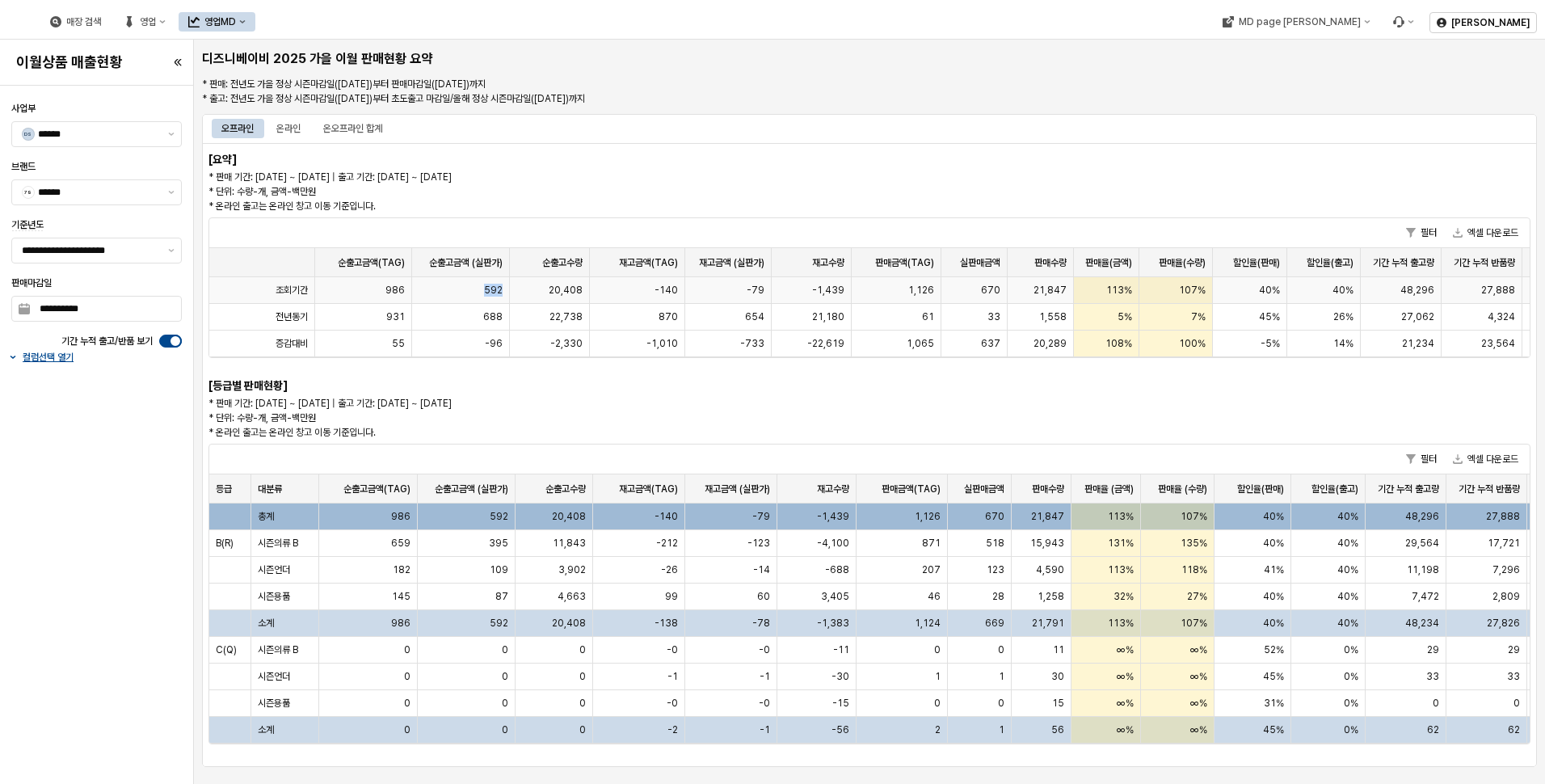
drag, startPoint x: 450, startPoint y: 292, endPoint x: 504, endPoint y: 292, distance: 54.0
click at [504, 292] on div "592" at bounding box center [461, 290] width 98 height 27
click at [624, 317] on div "870" at bounding box center [637, 317] width 95 height 27
drag, startPoint x: 255, startPoint y: 177, endPoint x: 574, endPoint y: 214, distance: 321.1
click at [574, 214] on div "[요약] * 판매 기간: 2025-02-15 ~ 2025-09-07 | 출고 기간: 2025-02-15 ~ 2025-09-07 * 단위: 수량…" at bounding box center [869, 454] width 1335 height 623
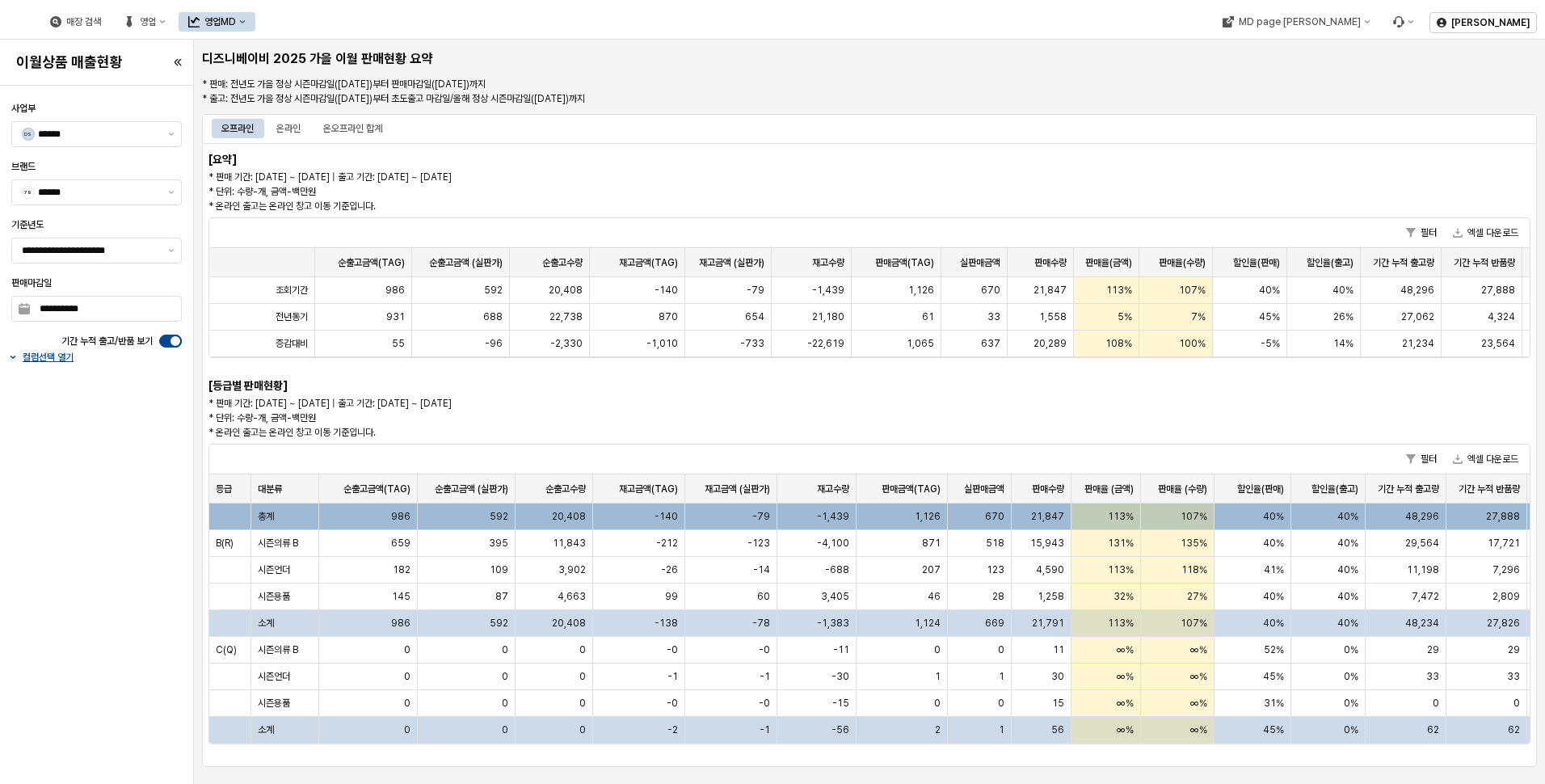
click at [822, 399] on p "* 판매 기간: 2025-02-15 ~ 2025-09-07 | 출고 기간: 2025-02-15 ~ 2025-09-07 * 단위: 수량-개, 금…" at bounding box center [591, 417] width 766 height 44
click at [291, 128] on div "온라인" at bounding box center [288, 128] width 24 height 20
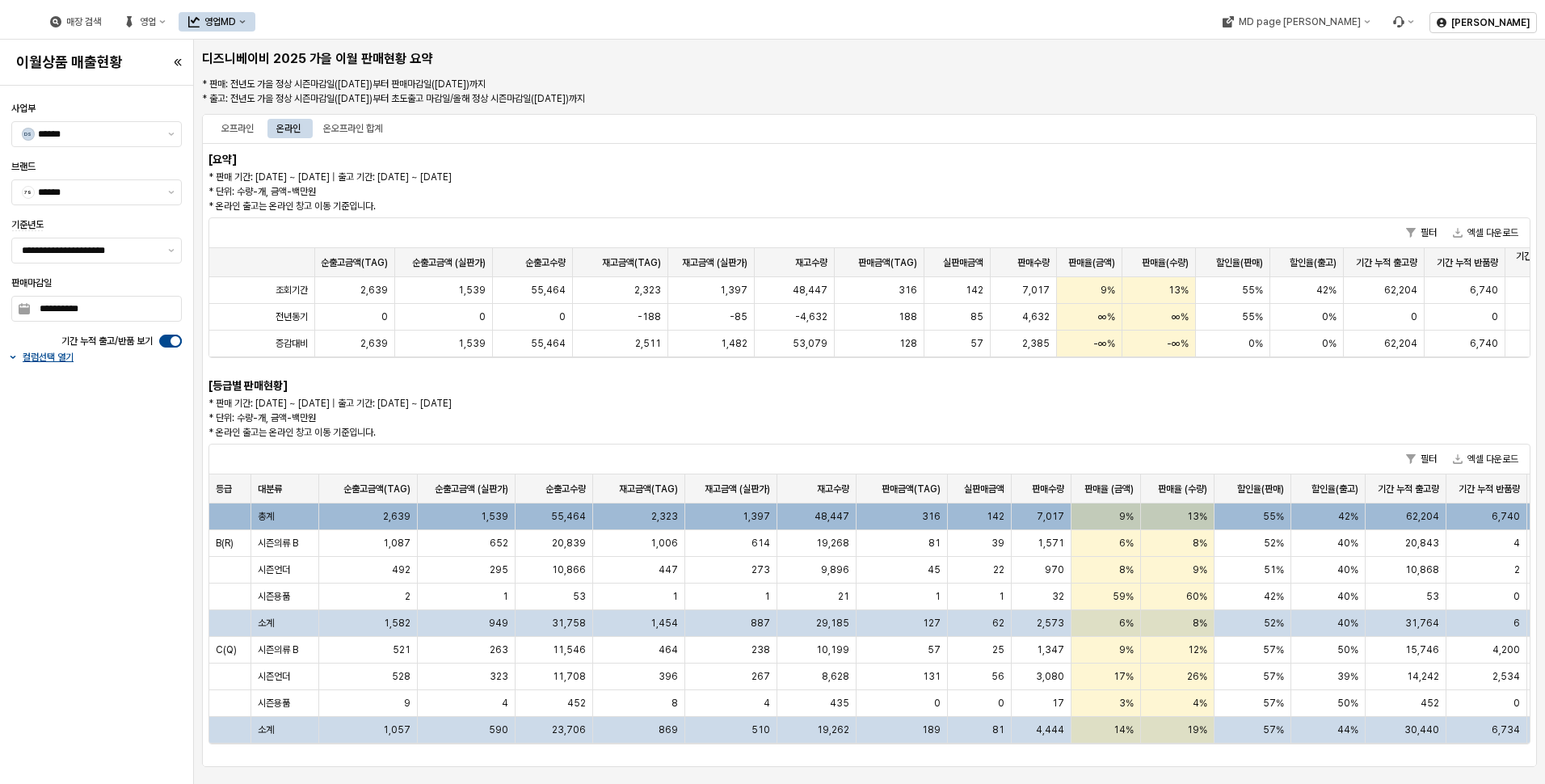
scroll to position [0, 15]
click at [245, 127] on div "오프라인" at bounding box center [237, 128] width 33 height 20
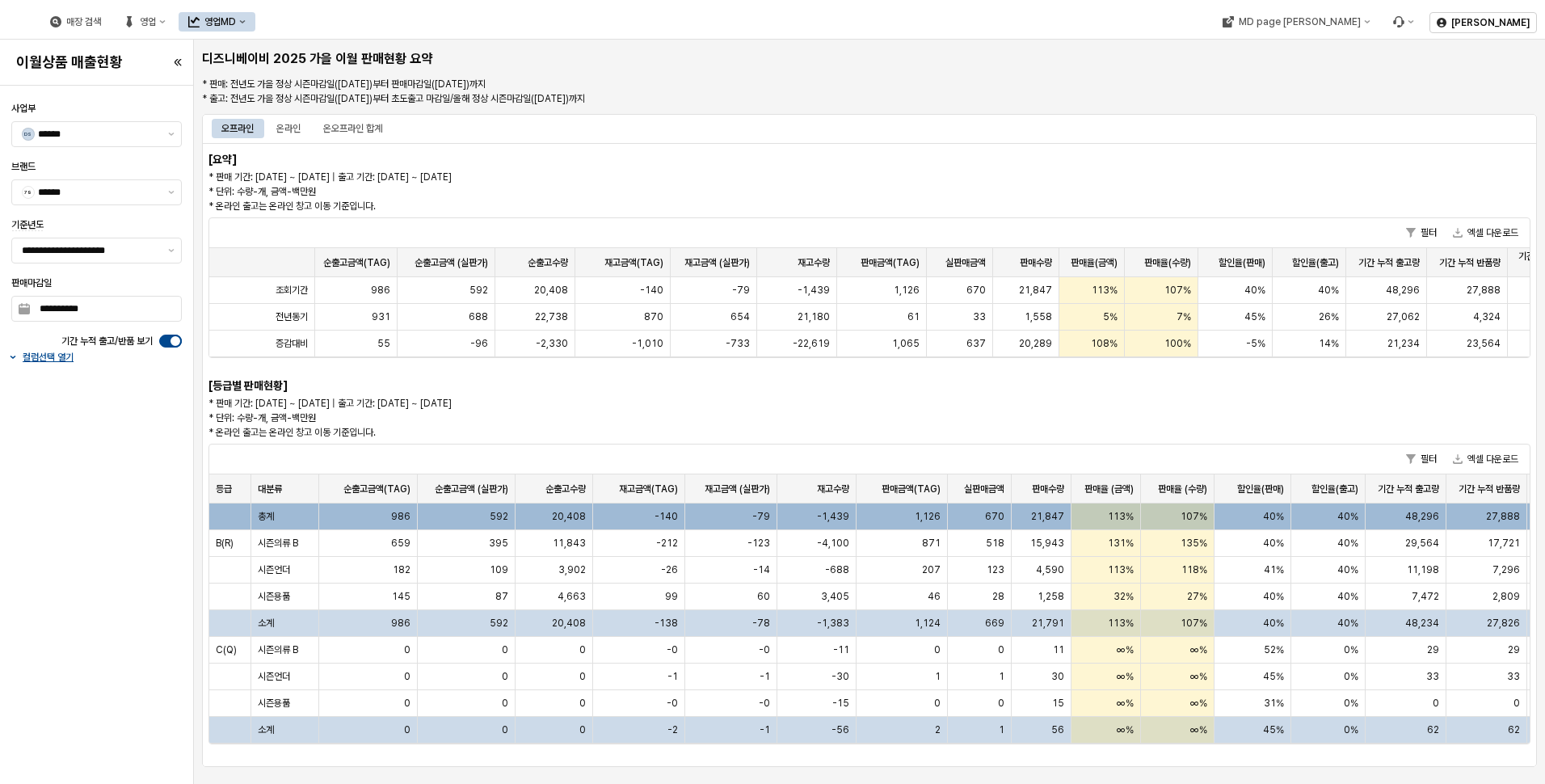
click at [658, 406] on p "* 판매 기간: 2025-02-15 ~ 2025-09-07 | 출고 기간: 2025-02-15 ~ 2025-09-07 * 단위: 수량-개, 금…" at bounding box center [591, 417] width 766 height 44
click at [348, 127] on div "온오프라인 합계" at bounding box center [352, 128] width 59 height 20
click at [146, 470] on div "**********" at bounding box center [96, 435] width 183 height 686
drag, startPoint x: 150, startPoint y: 512, endPoint x: 10, endPoint y: 482, distance: 143.2
click at [134, 505] on div "**********" at bounding box center [96, 435] width 183 height 686
